Goal: Transaction & Acquisition: Obtain resource

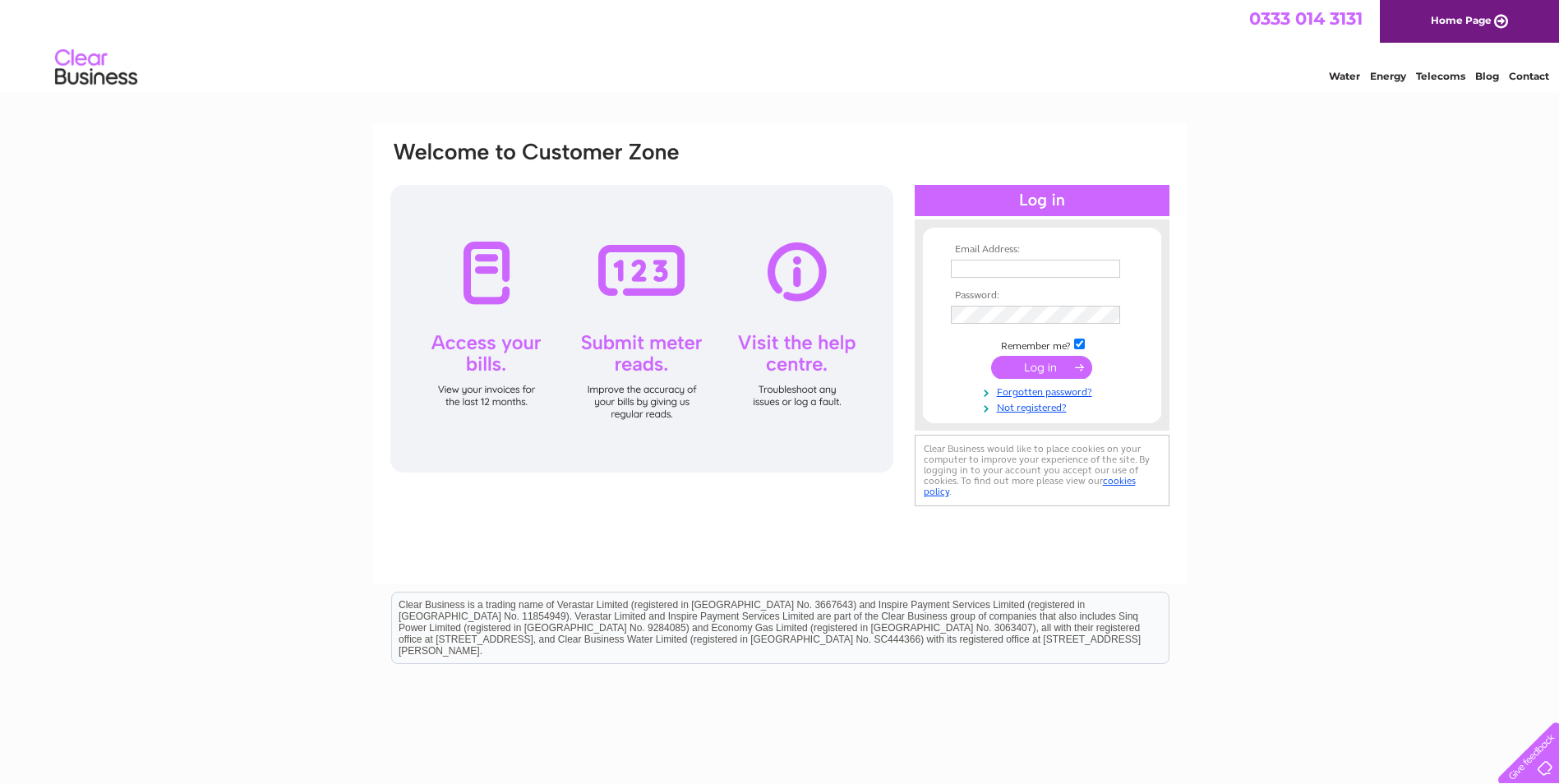
type input "sharon@glendrummond.co.uk"
click at [1072, 367] on input "submit" at bounding box center [1042, 367] width 101 height 23
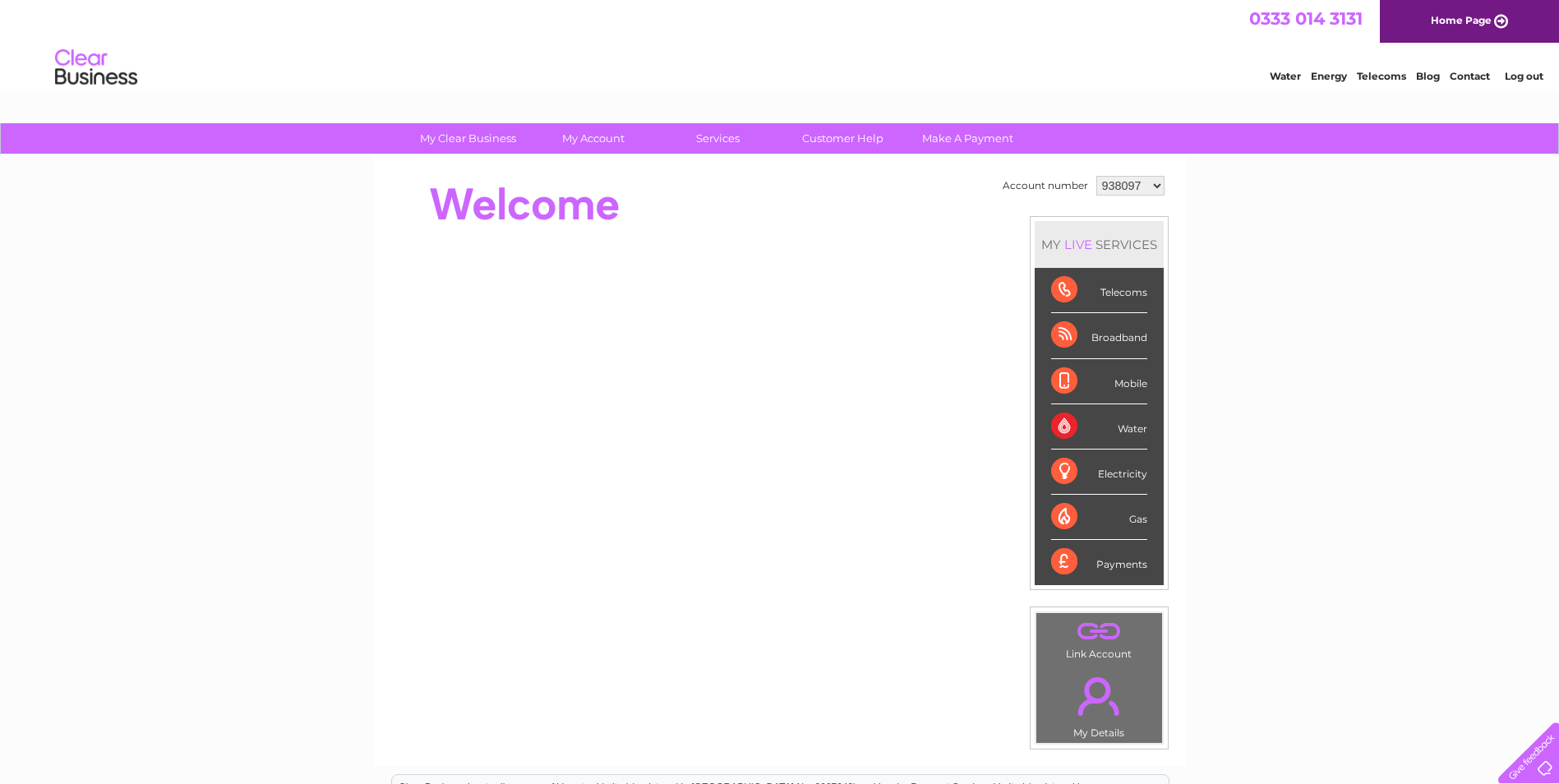
click at [1117, 427] on div "Water" at bounding box center [1099, 427] width 96 height 45
click at [1065, 430] on div "Water" at bounding box center [1099, 427] width 96 height 45
click at [1153, 189] on select "938097 1140639" at bounding box center [1130, 186] width 68 height 19
select select "1140639"
click at [1097, 176] on select "938097 1140639" at bounding box center [1130, 186] width 68 height 19
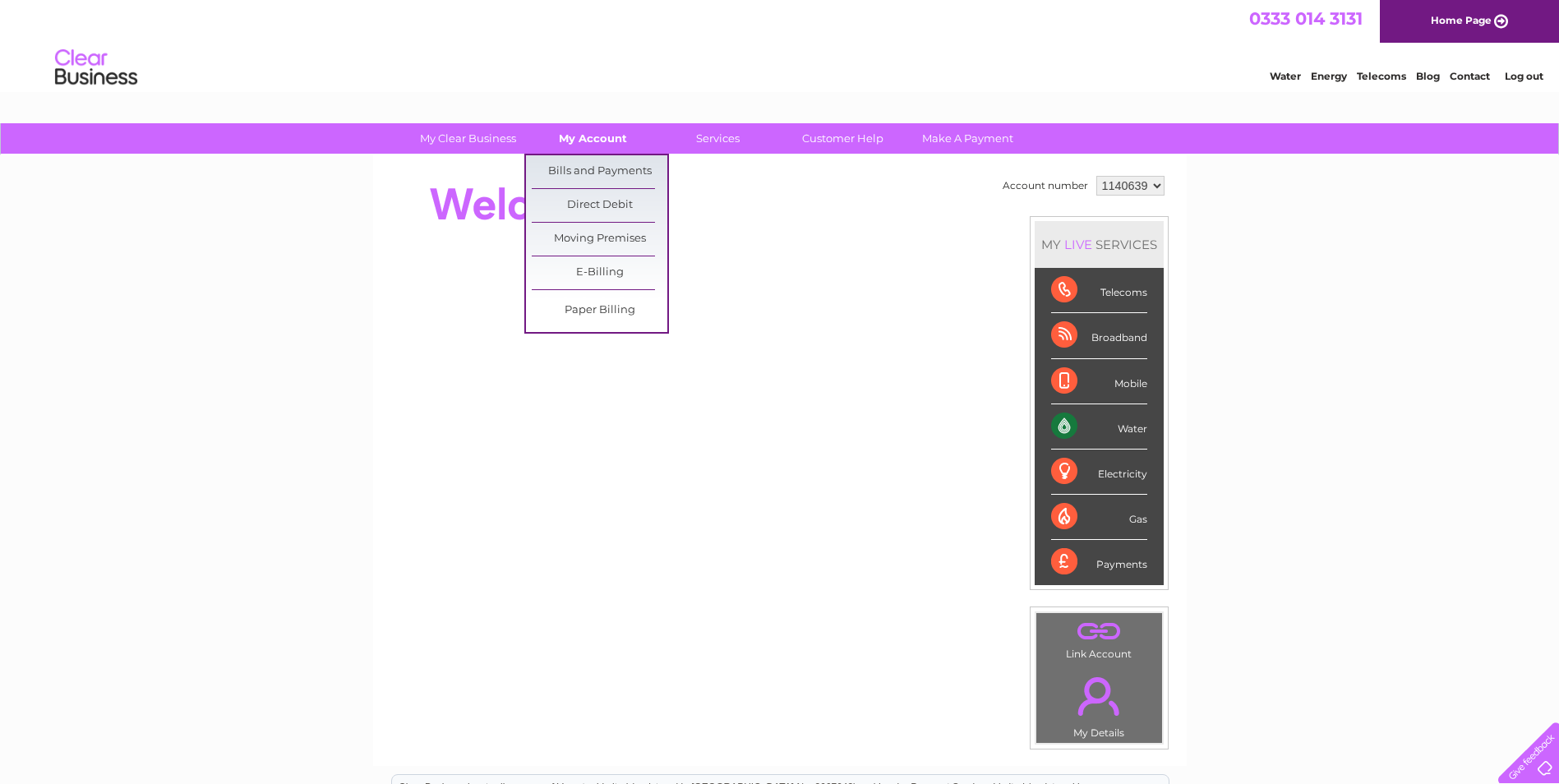
click at [593, 142] on link "My Account" at bounding box center [593, 139] width 136 height 31
click at [590, 173] on link "Bills and Payments" at bounding box center [599, 171] width 136 height 33
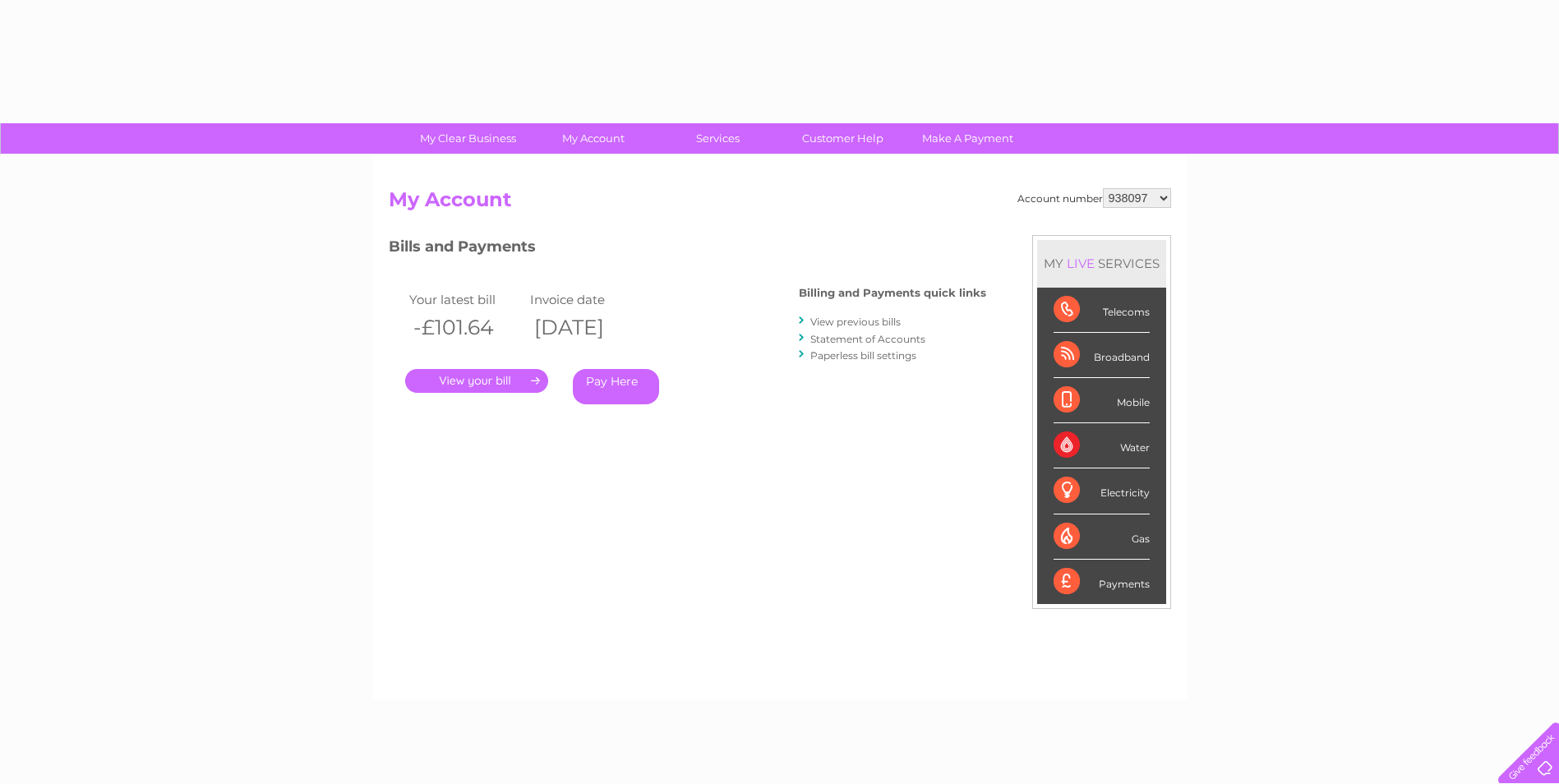
click at [452, 383] on link "." at bounding box center [477, 380] width 143 height 24
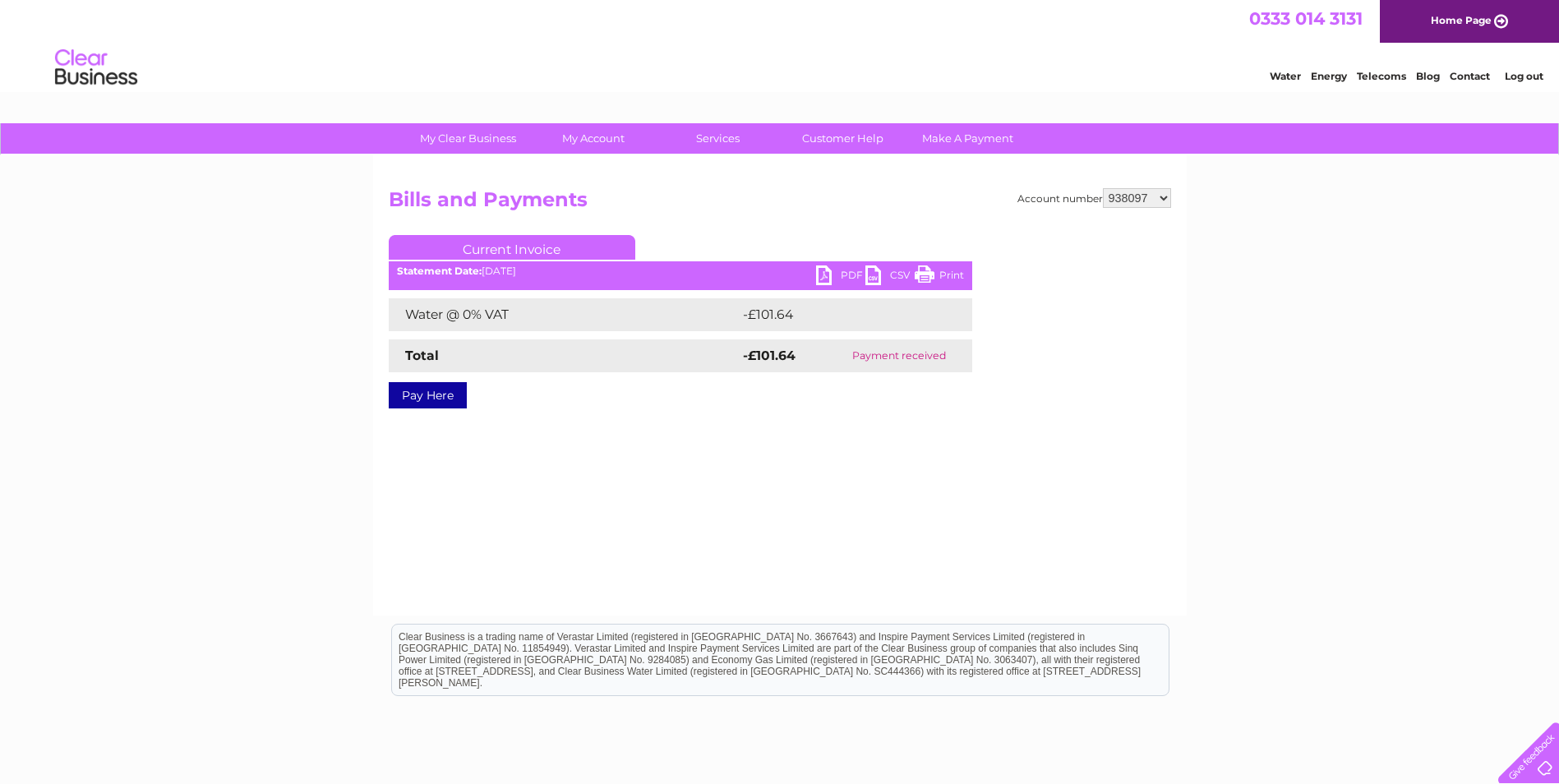
click at [1160, 196] on select "938097 1140639" at bounding box center [1137, 197] width 68 height 19
select select "1140639"
click at [1104, 188] on select "938097 1140639" at bounding box center [1137, 197] width 68 height 19
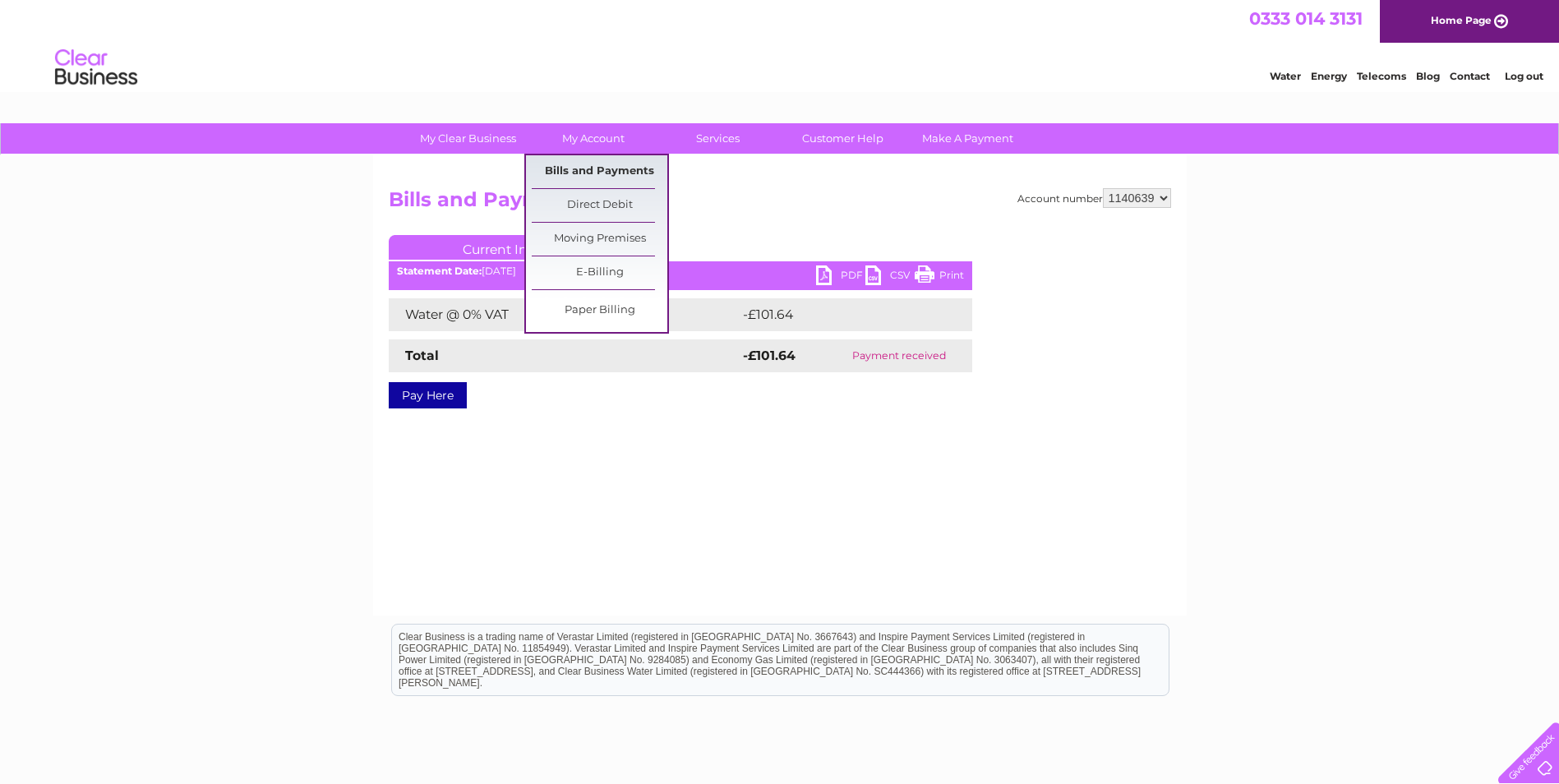
click at [615, 169] on link "Bills and Payments" at bounding box center [599, 171] width 136 height 33
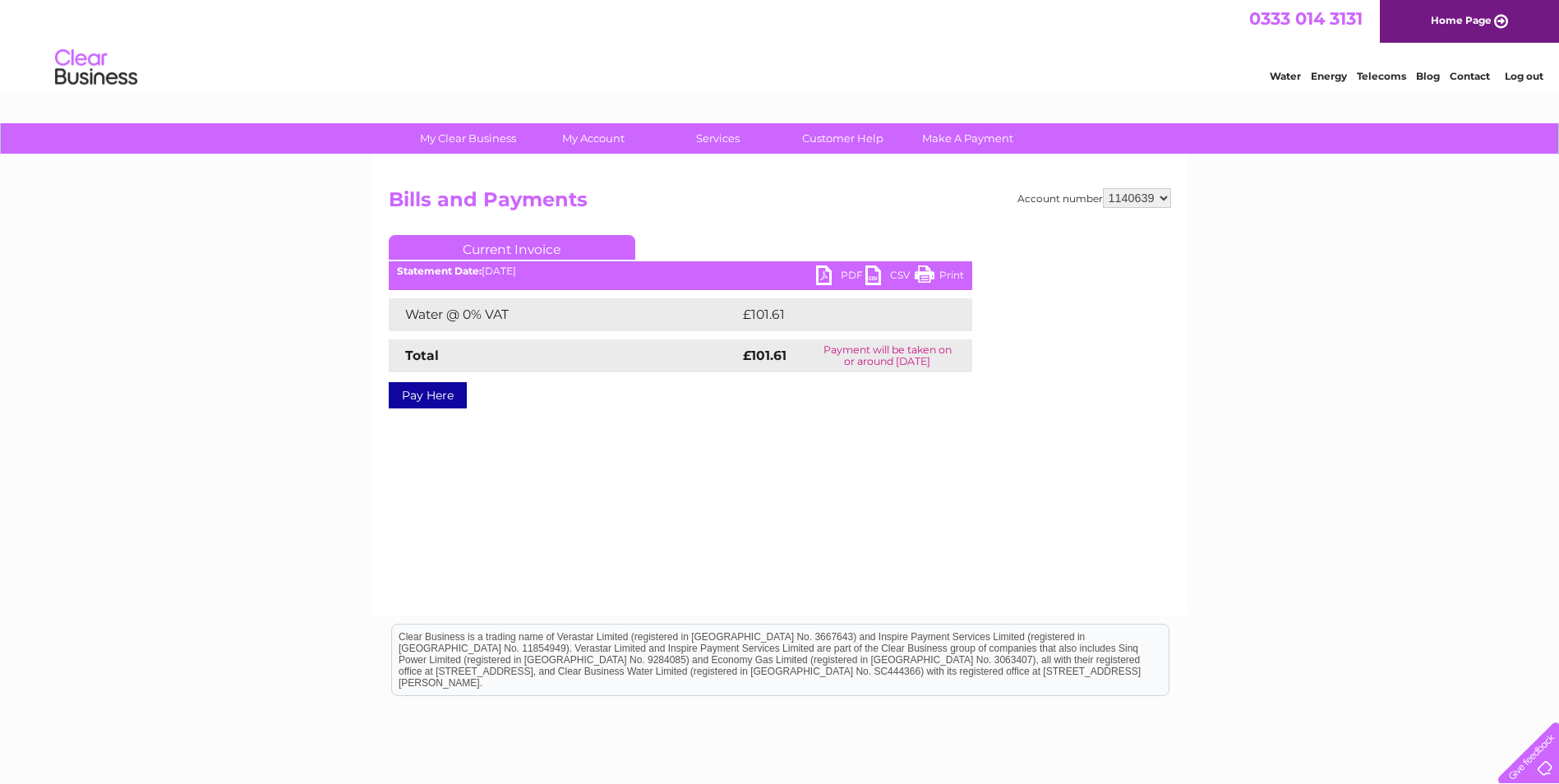
click at [827, 274] on link "PDF" at bounding box center [840, 277] width 49 height 24
click at [1520, 70] on link "Log out" at bounding box center [1524, 76] width 39 height 13
